Goal: Task Accomplishment & Management: Manage account settings

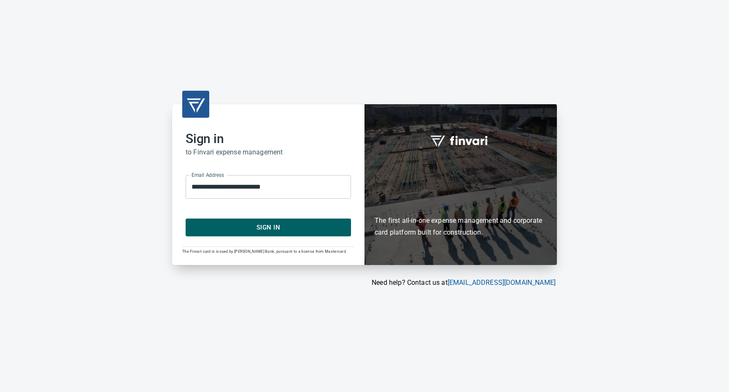
drag, startPoint x: 240, startPoint y: 232, endPoint x: 241, endPoint y: 214, distance: 17.4
click at [240, 231] on span "Sign In" at bounding box center [268, 227] width 147 height 11
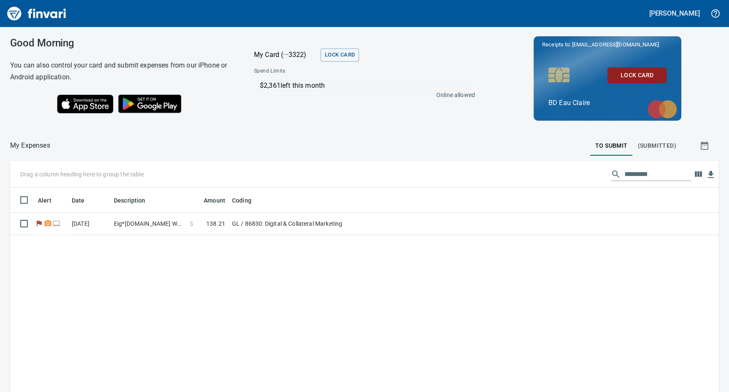
scroll to position [293, 696]
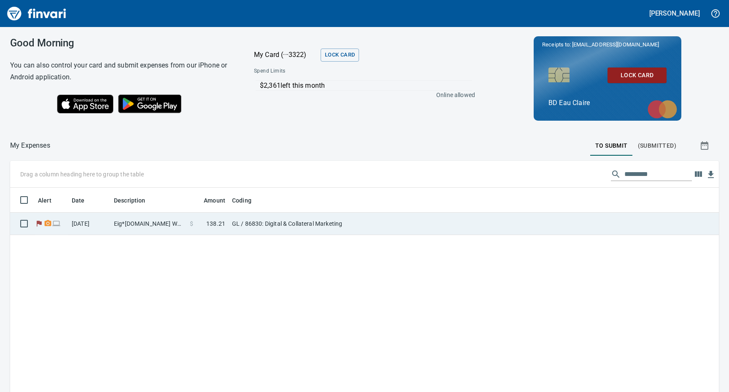
click at [105, 226] on td "8/15/2025" at bounding box center [89, 224] width 42 height 22
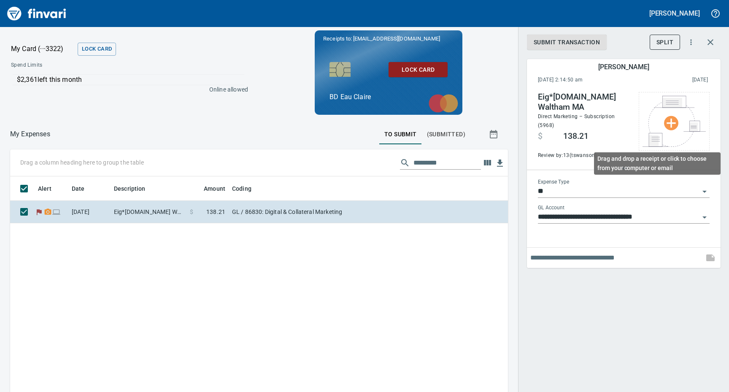
scroll to position [293, 485]
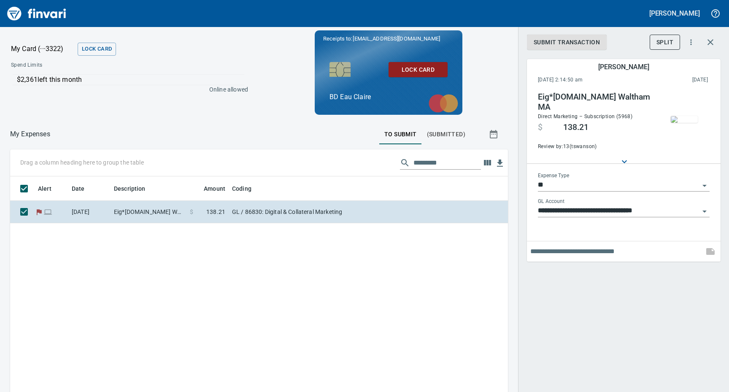
click at [533, 250] on input "text" at bounding box center [616, 252] width 170 height 14
type input "**********"
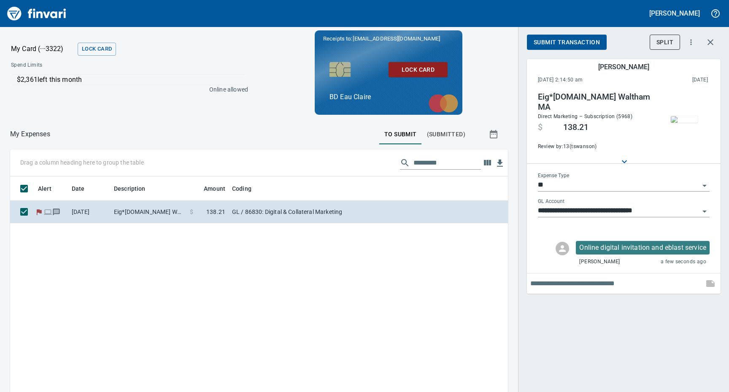
click at [562, 43] on span "Submit Transaction" at bounding box center [567, 42] width 66 height 11
